Goal: Entertainment & Leisure: Consume media (video, audio)

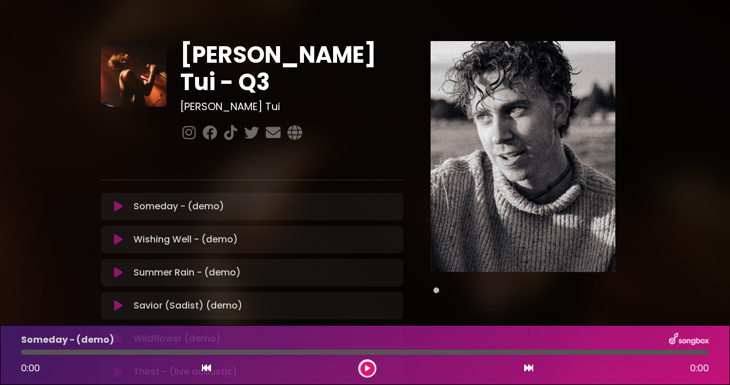
click at [113, 201] on button at bounding box center [118, 206] width 21 height 11
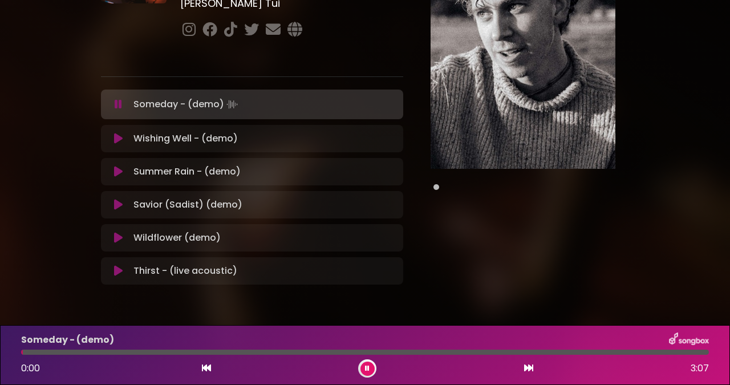
scroll to position [107, 0]
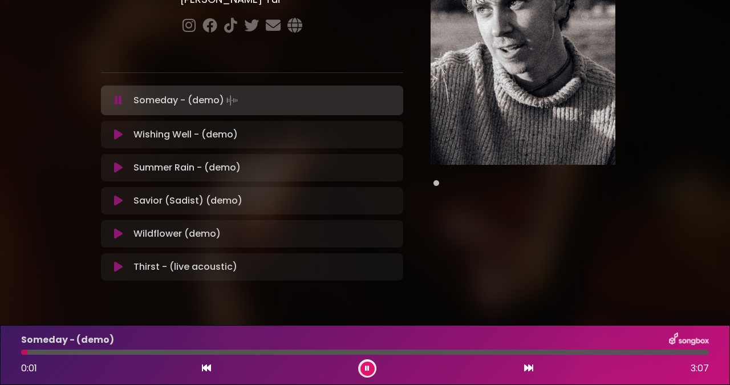
click at [63, 353] on div at bounding box center [365, 352] width 688 height 5
click at [101, 351] on div at bounding box center [365, 352] width 688 height 5
click at [145, 348] on div "Someday - (demo) 0:22 3:07" at bounding box center [365, 355] width 702 height 45
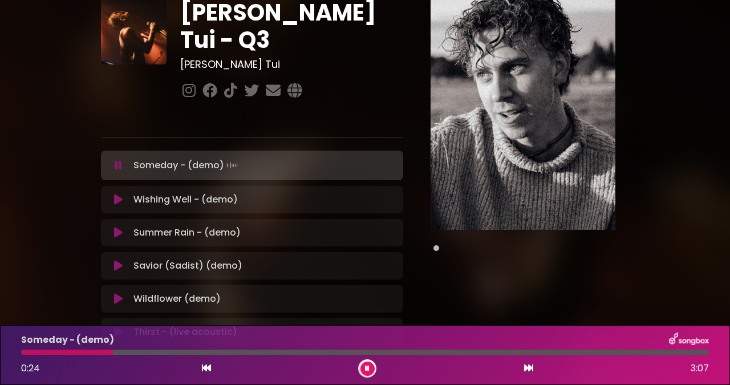
click at [118, 194] on icon at bounding box center [118, 199] width 9 height 11
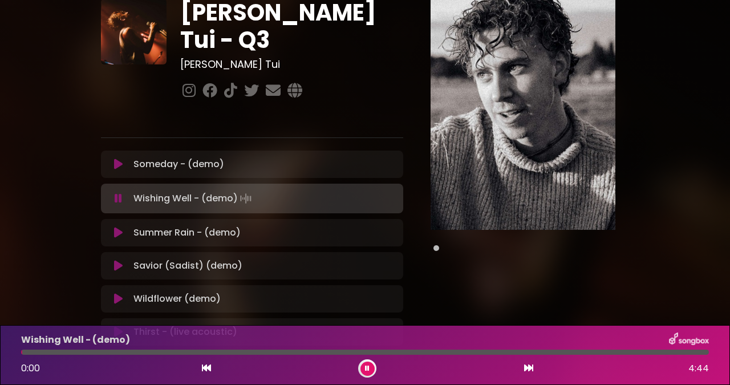
click at [40, 352] on div at bounding box center [365, 352] width 688 height 5
click at [68, 351] on div at bounding box center [365, 352] width 688 height 5
click at [115, 227] on icon at bounding box center [118, 232] width 9 height 11
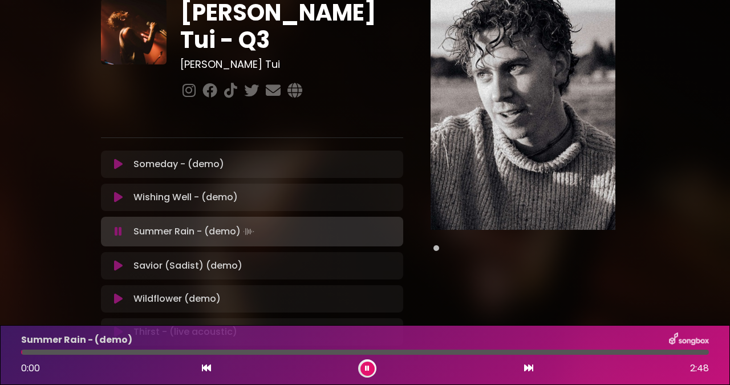
click at [86, 352] on div at bounding box center [365, 352] width 688 height 5
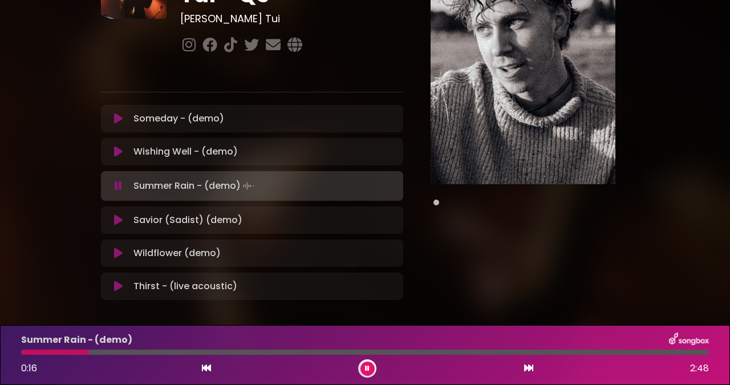
click at [114, 214] on icon at bounding box center [118, 219] width 9 height 11
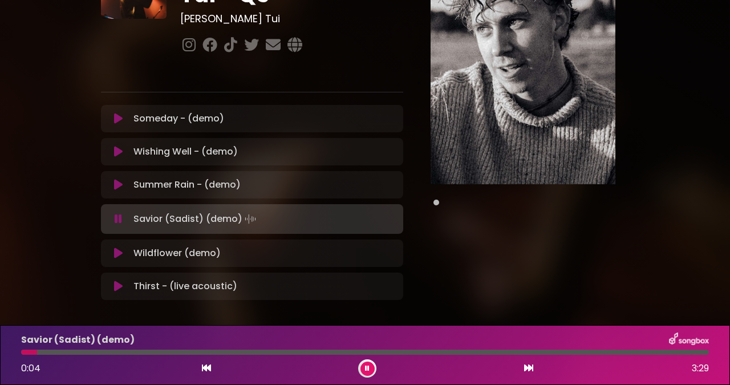
click at [96, 351] on div at bounding box center [365, 352] width 688 height 5
click at [116, 248] on icon at bounding box center [118, 253] width 9 height 11
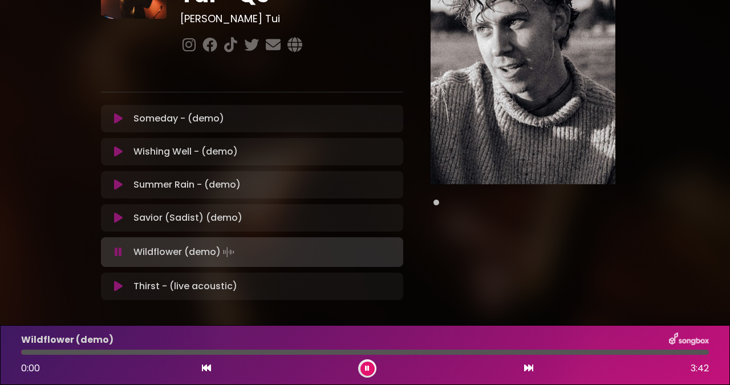
click at [108, 352] on div at bounding box center [365, 352] width 688 height 5
click at [119, 113] on icon at bounding box center [119, 119] width 10 height 12
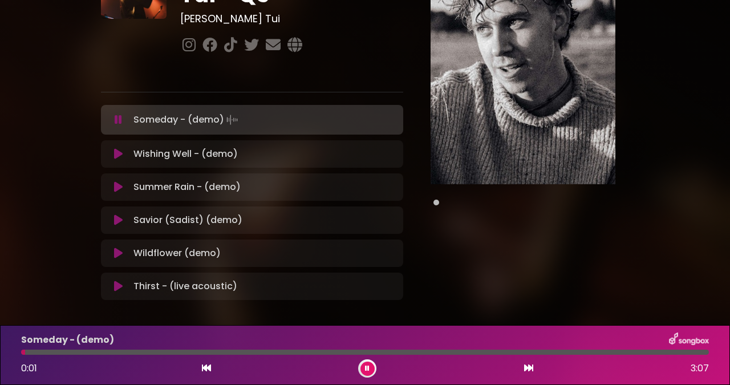
click at [85, 354] on div at bounding box center [365, 352] width 688 height 5
click at [147, 350] on div at bounding box center [365, 352] width 688 height 5
click at [118, 148] on icon at bounding box center [118, 153] width 9 height 11
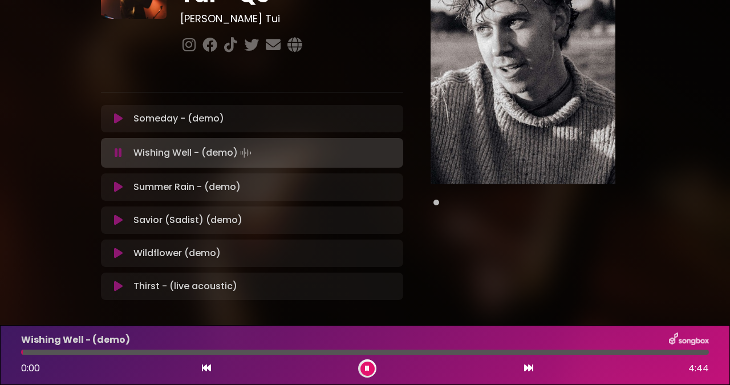
scroll to position [0, 0]
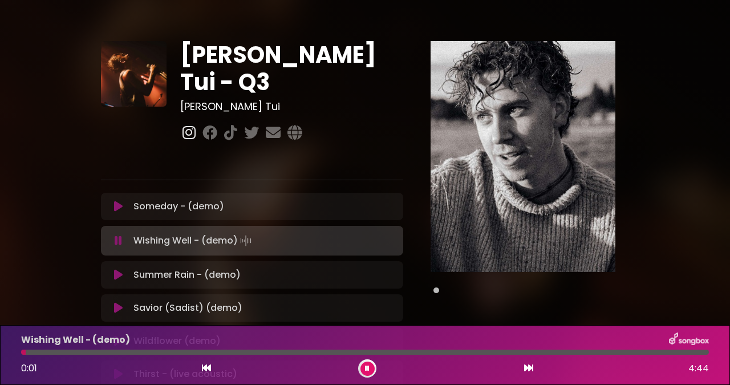
click at [183, 125] on icon at bounding box center [189, 132] width 18 height 15
click at [119, 352] on div at bounding box center [365, 352] width 688 height 5
